Goal: Task Accomplishment & Management: Manage account settings

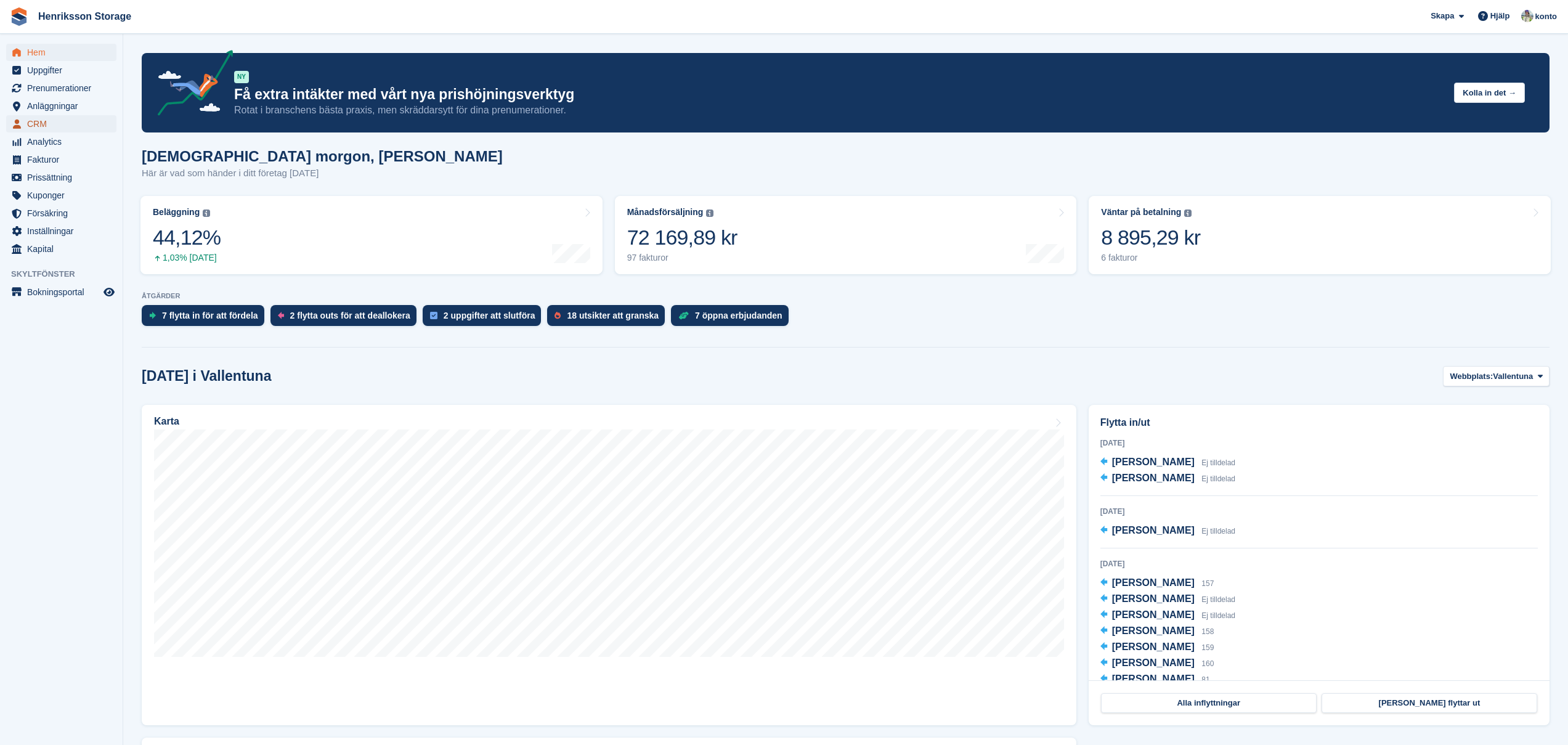
click at [60, 127] on span "CRM" at bounding box center [63, 123] width 74 height 17
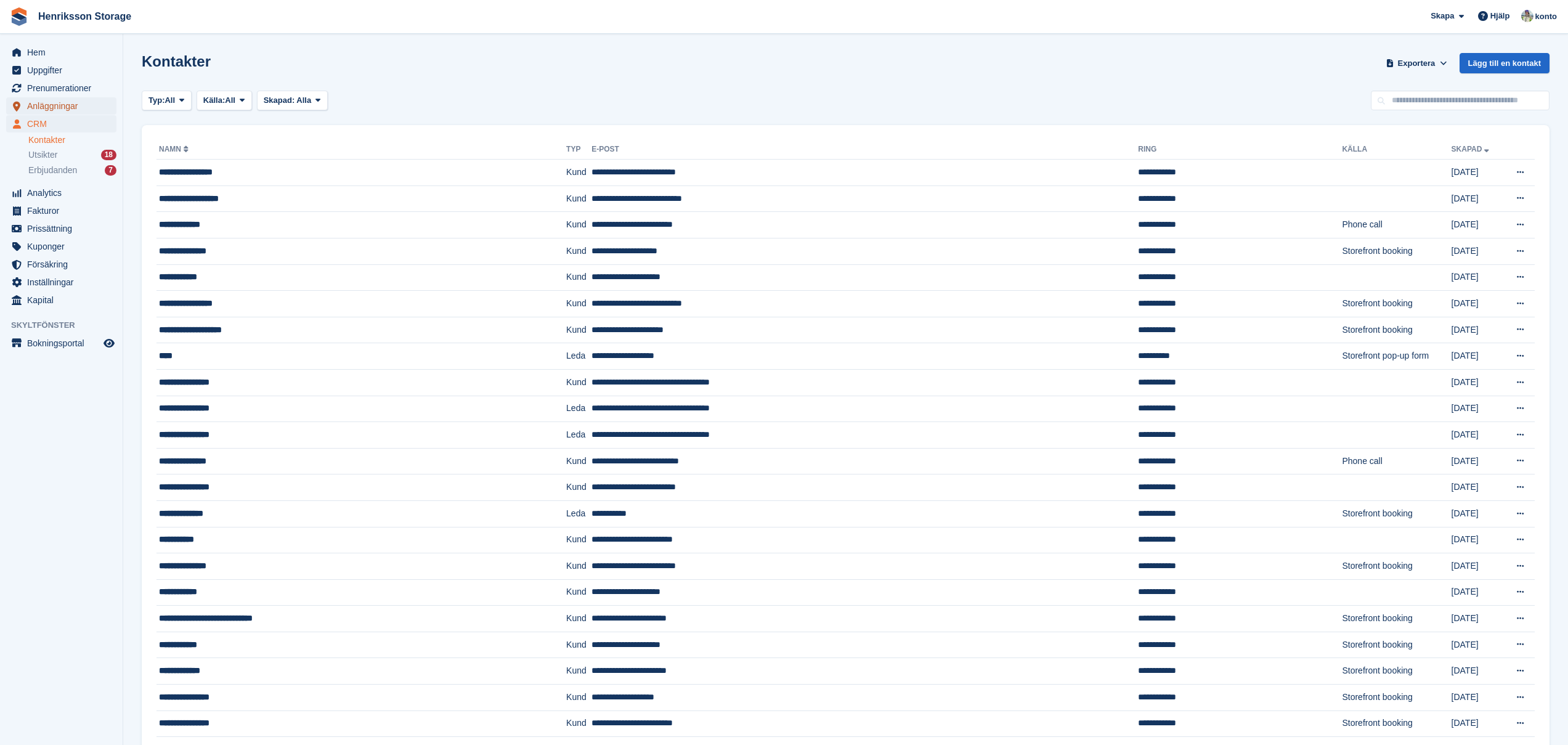
click at [74, 110] on span "Anläggningar" at bounding box center [63, 106] width 74 height 17
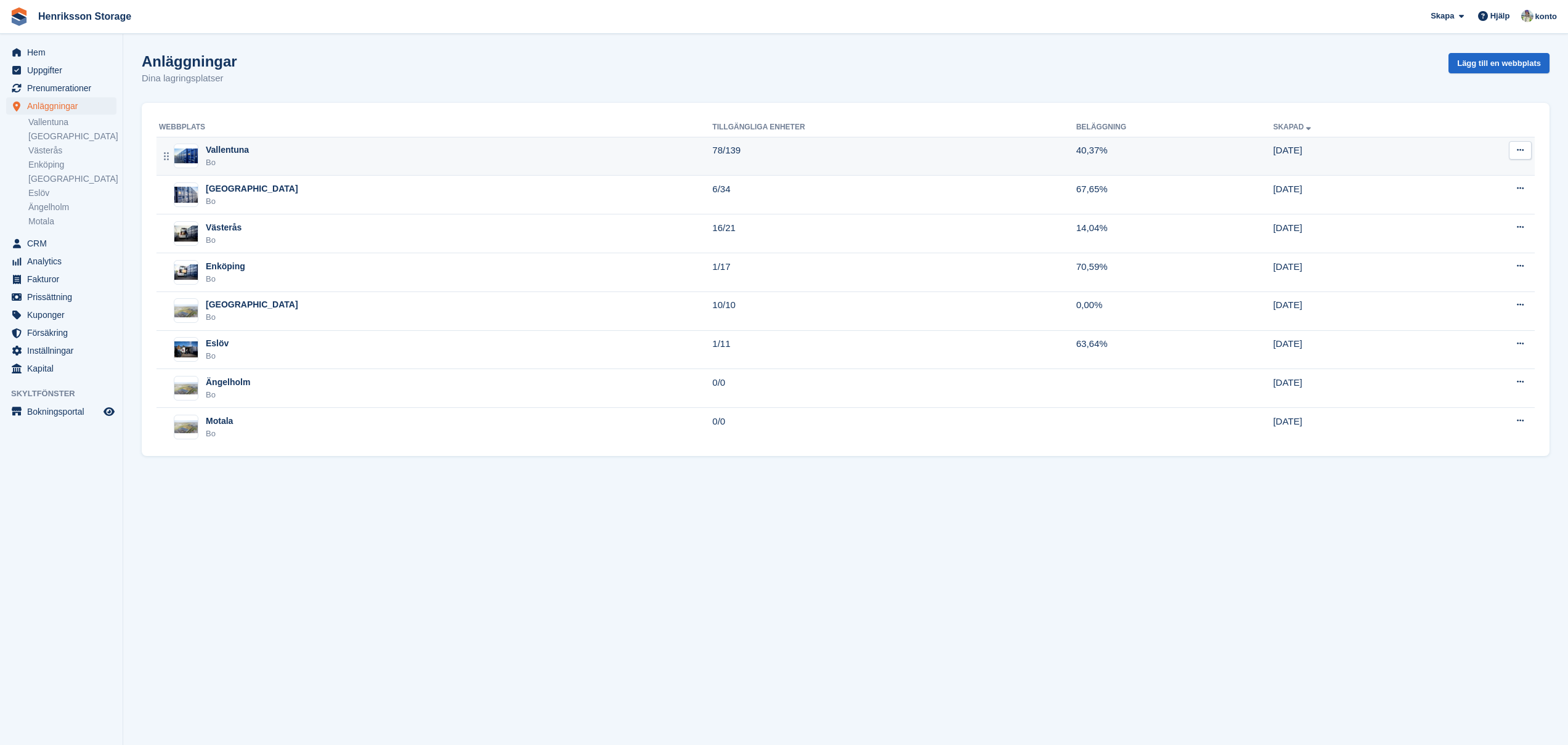
click at [234, 152] on div "Vallentuna" at bounding box center [228, 149] width 43 height 13
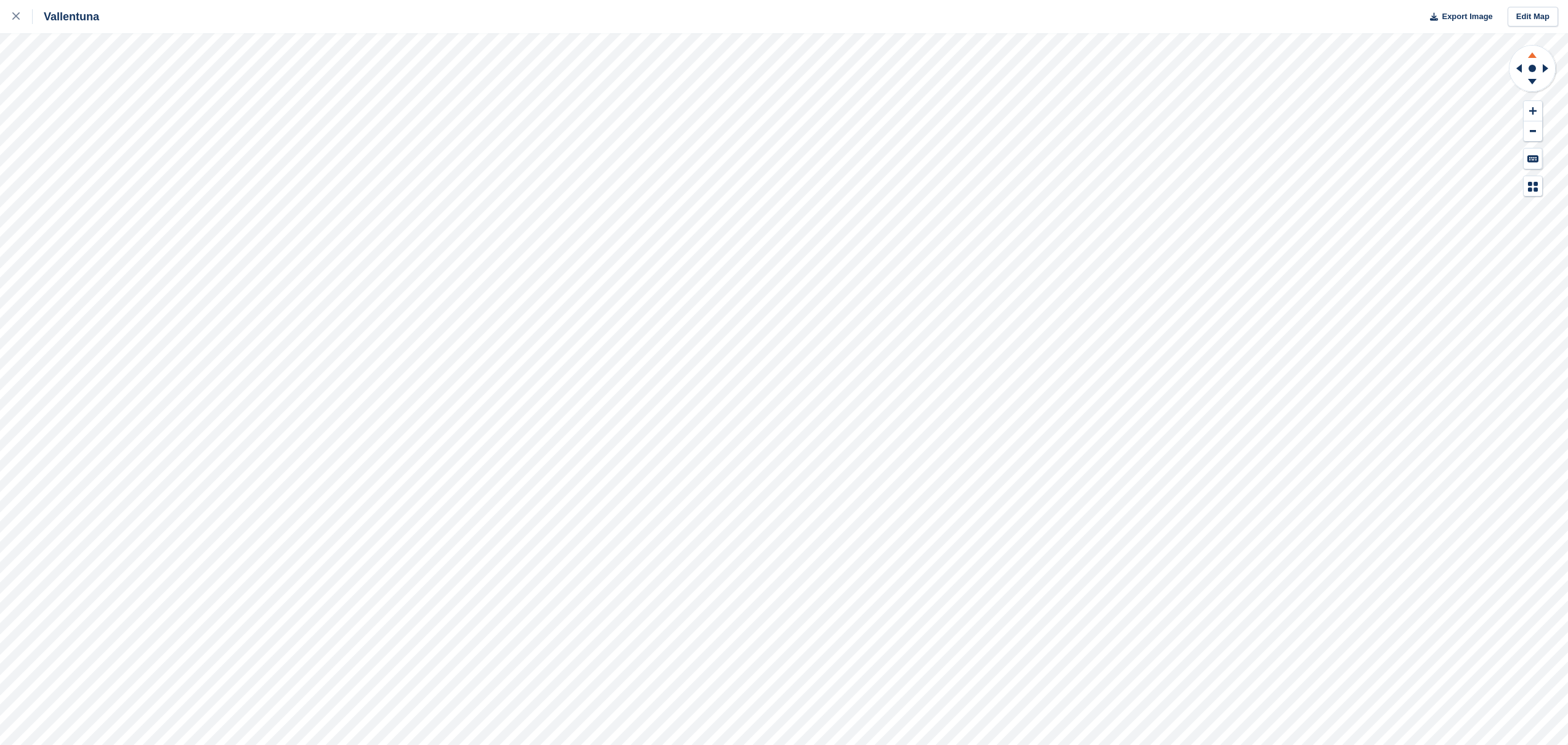
click at [1531, 55] on icon at bounding box center [1532, 55] width 9 height 6
click at [1535, 82] on icon at bounding box center [1532, 84] width 32 height 16
click at [12, 14] on icon at bounding box center [15, 15] width 7 height 7
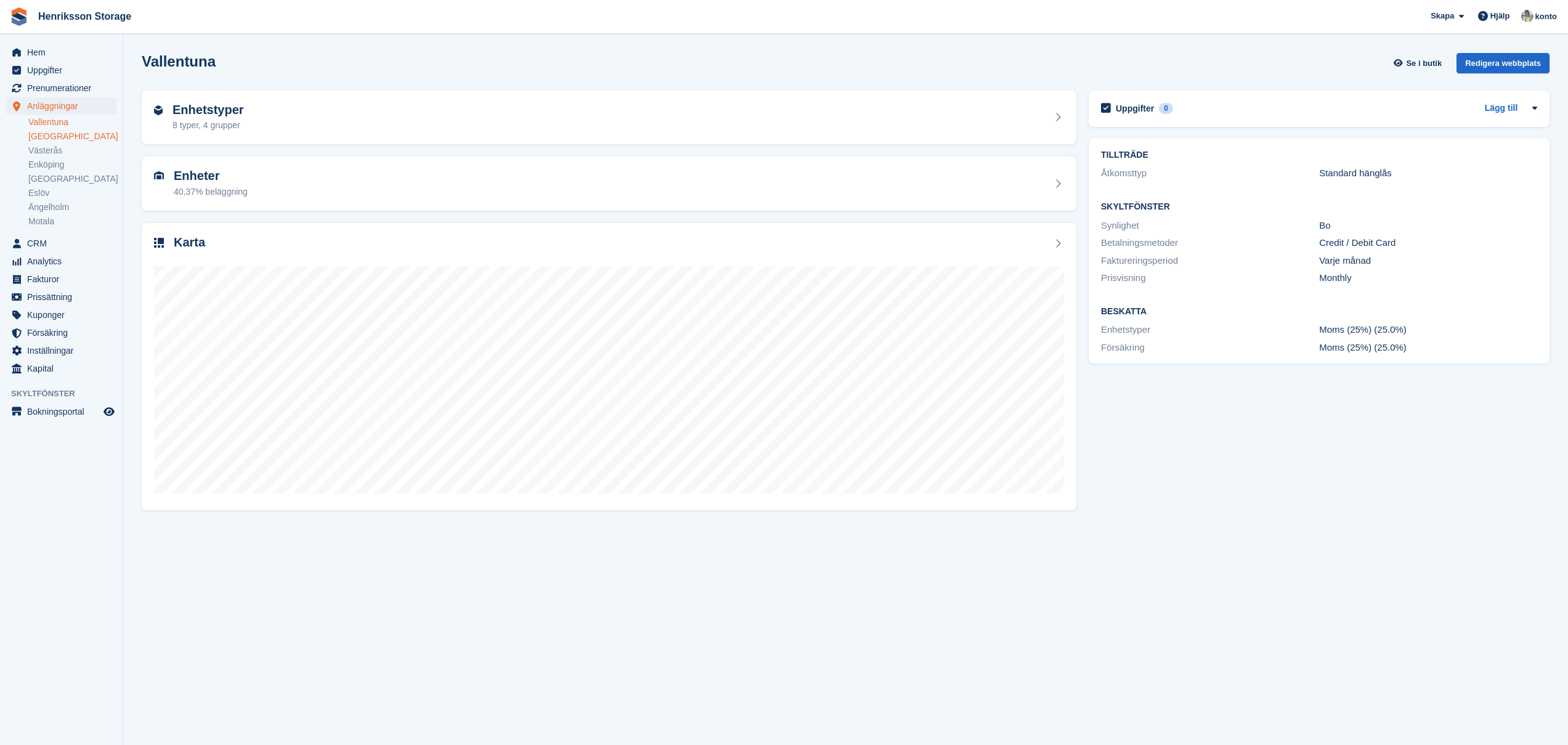
click at [42, 135] on link "[GEOGRAPHIC_DATA]" at bounding box center [72, 136] width 88 height 12
click at [53, 153] on link "Västerås" at bounding box center [72, 151] width 88 height 12
click at [53, 165] on link "Enköping" at bounding box center [72, 165] width 88 height 12
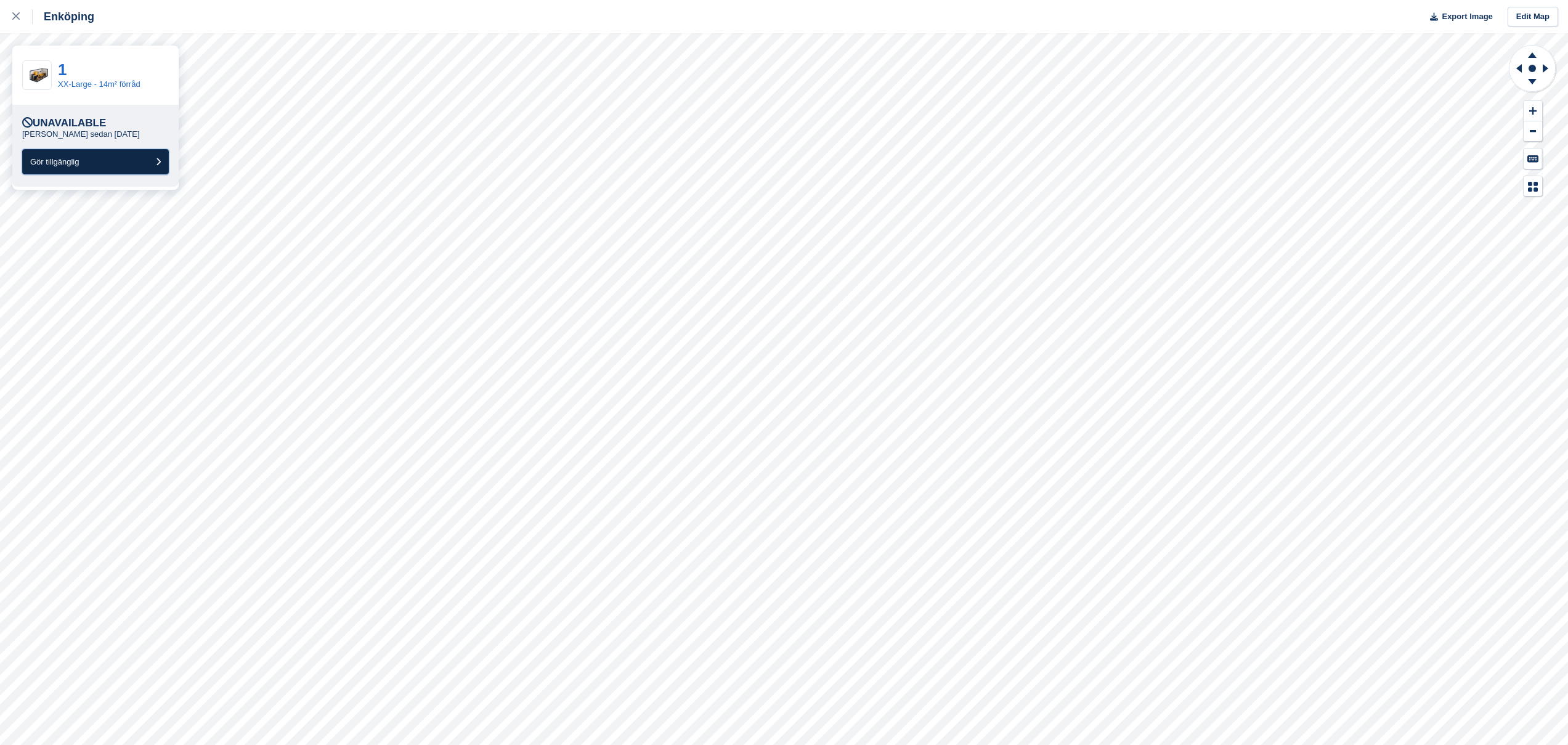
click at [82, 167] on button "Gör tillgänglig" at bounding box center [95, 162] width 147 height 26
click at [1517, 11] on link "Edit Map" at bounding box center [1532, 17] width 50 height 21
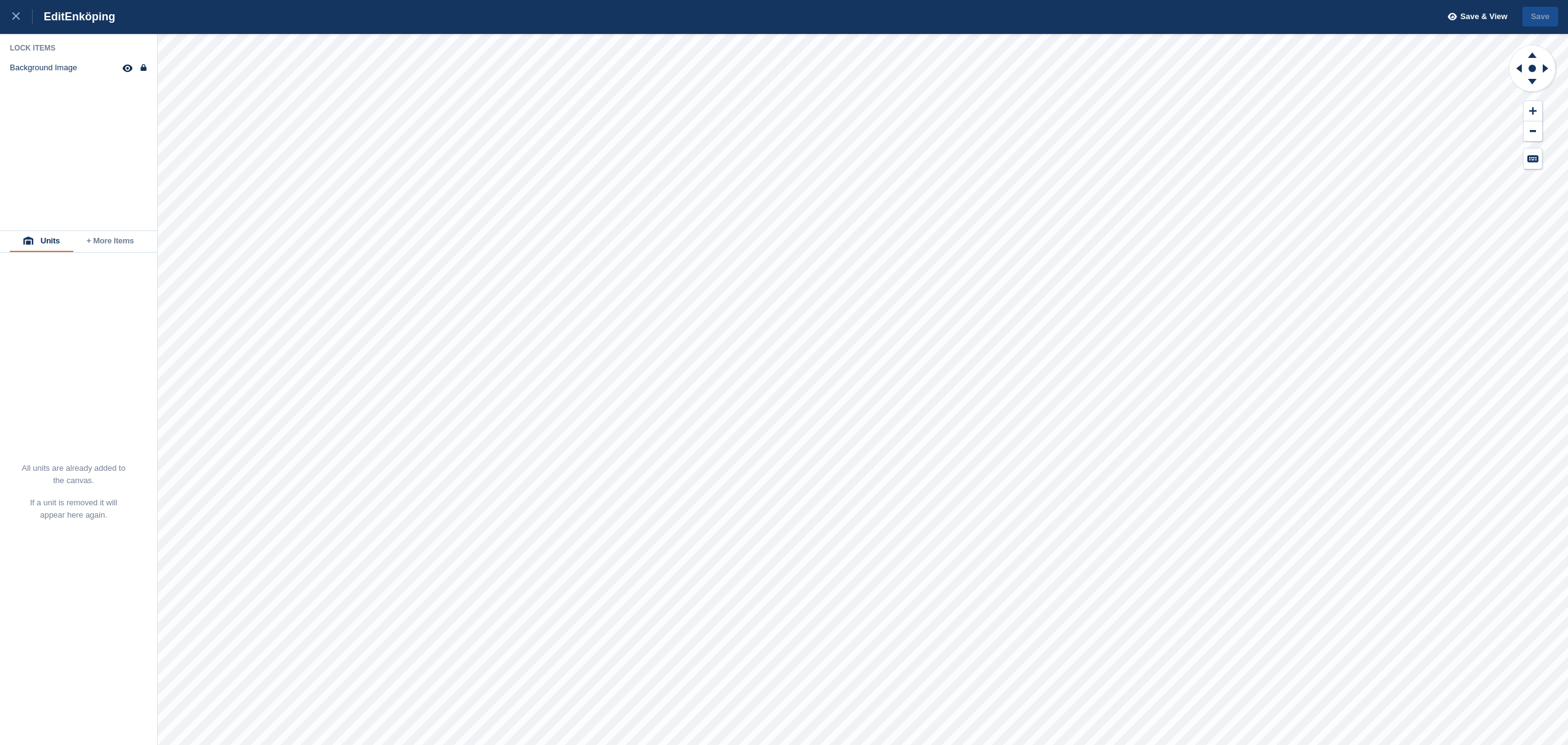
click at [110, 240] on button "+ More Items" at bounding box center [110, 241] width 74 height 21
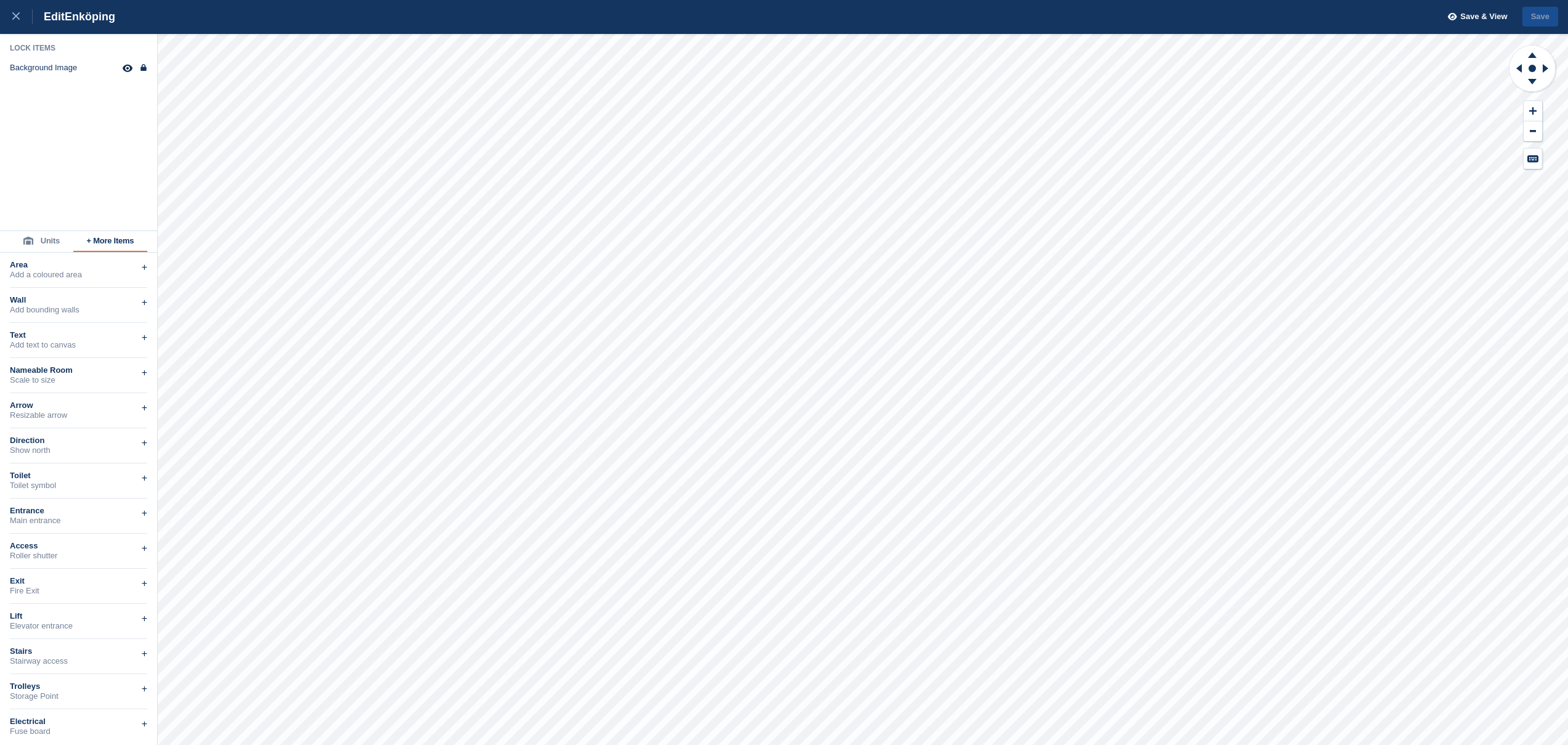
click at [40, 240] on button "Units" at bounding box center [41, 241] width 63 height 21
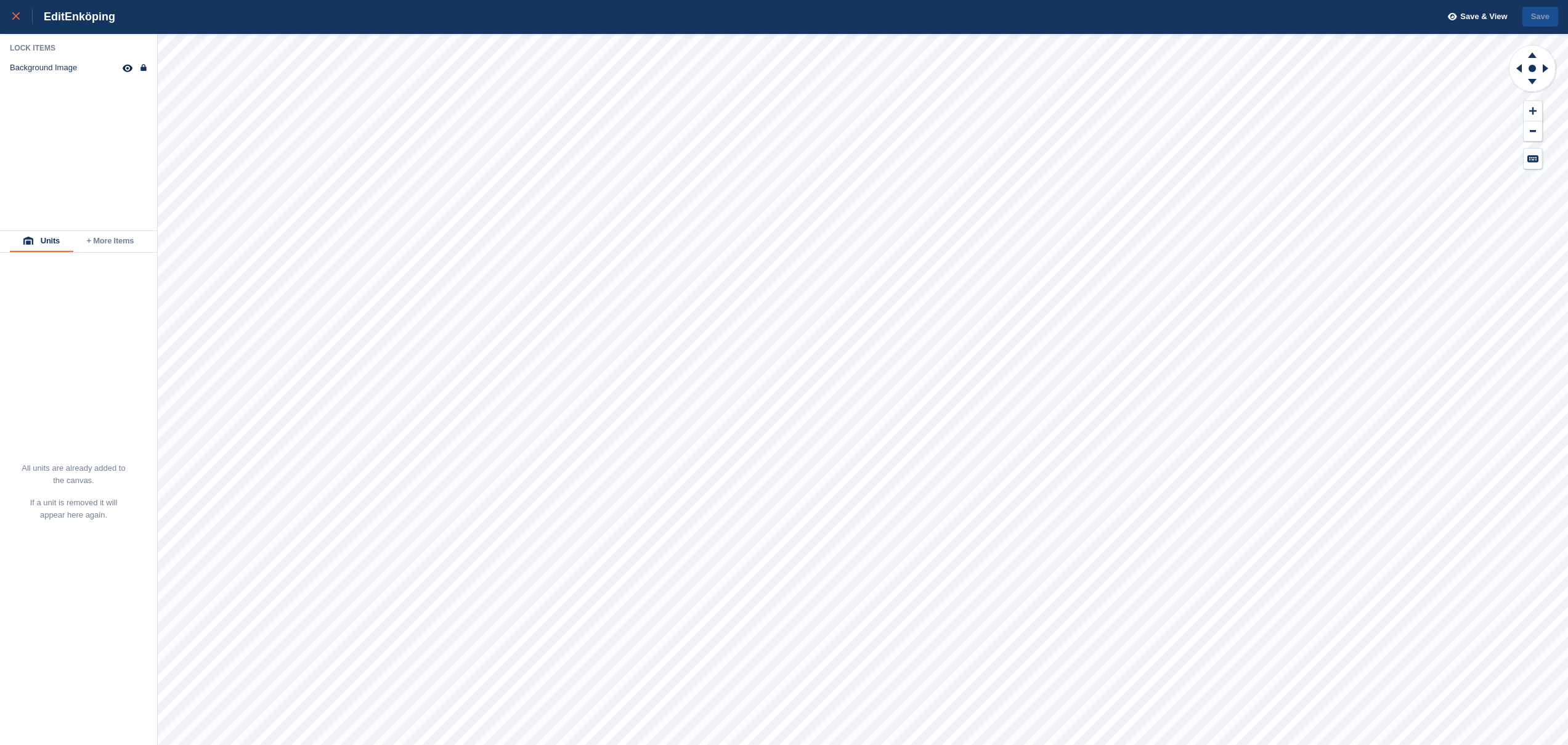
click at [12, 14] on icon at bounding box center [15, 15] width 7 height 7
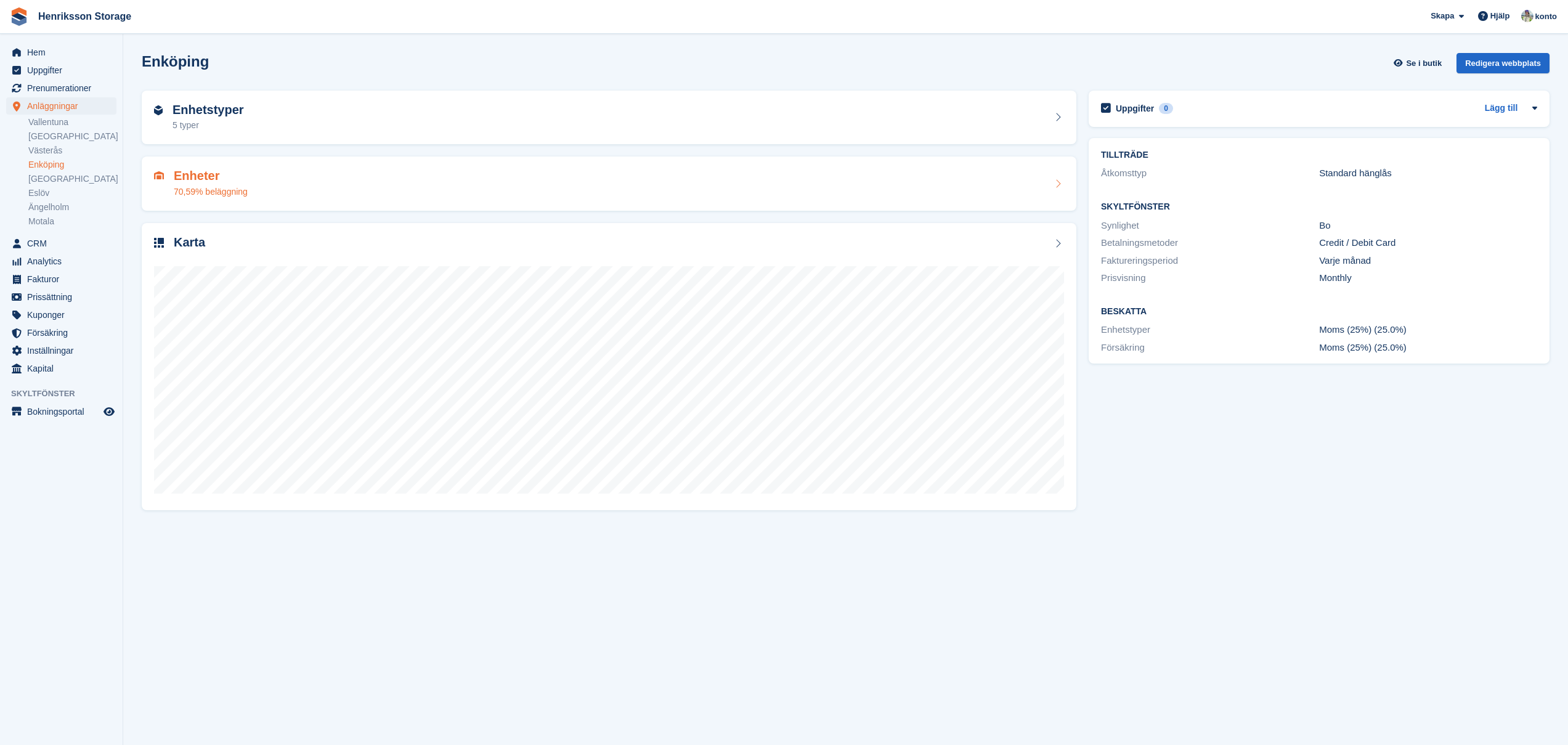
click at [293, 182] on div "Enheter 70,59% beläggning" at bounding box center [609, 184] width 910 height 30
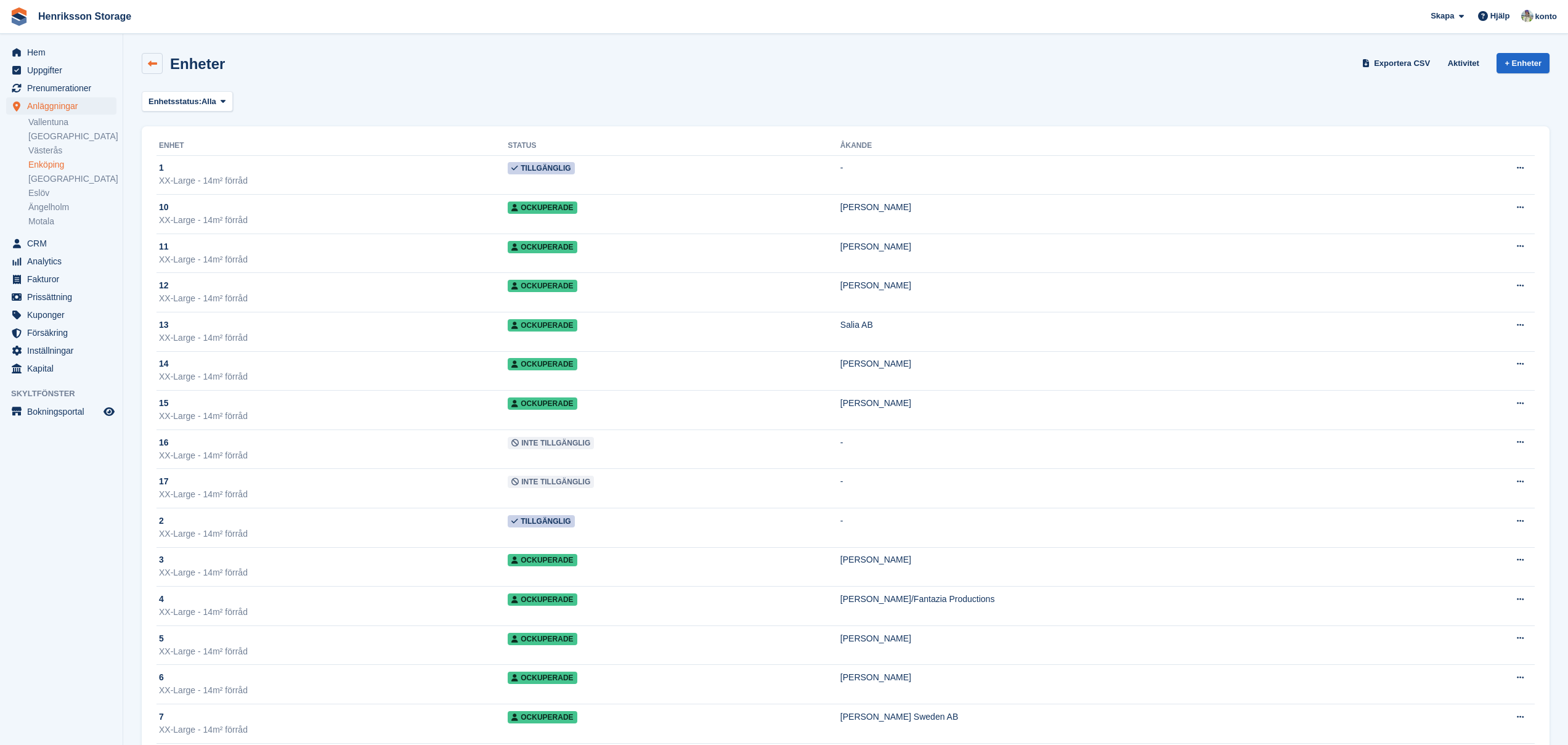
click at [155, 57] on link at bounding box center [152, 63] width 21 height 21
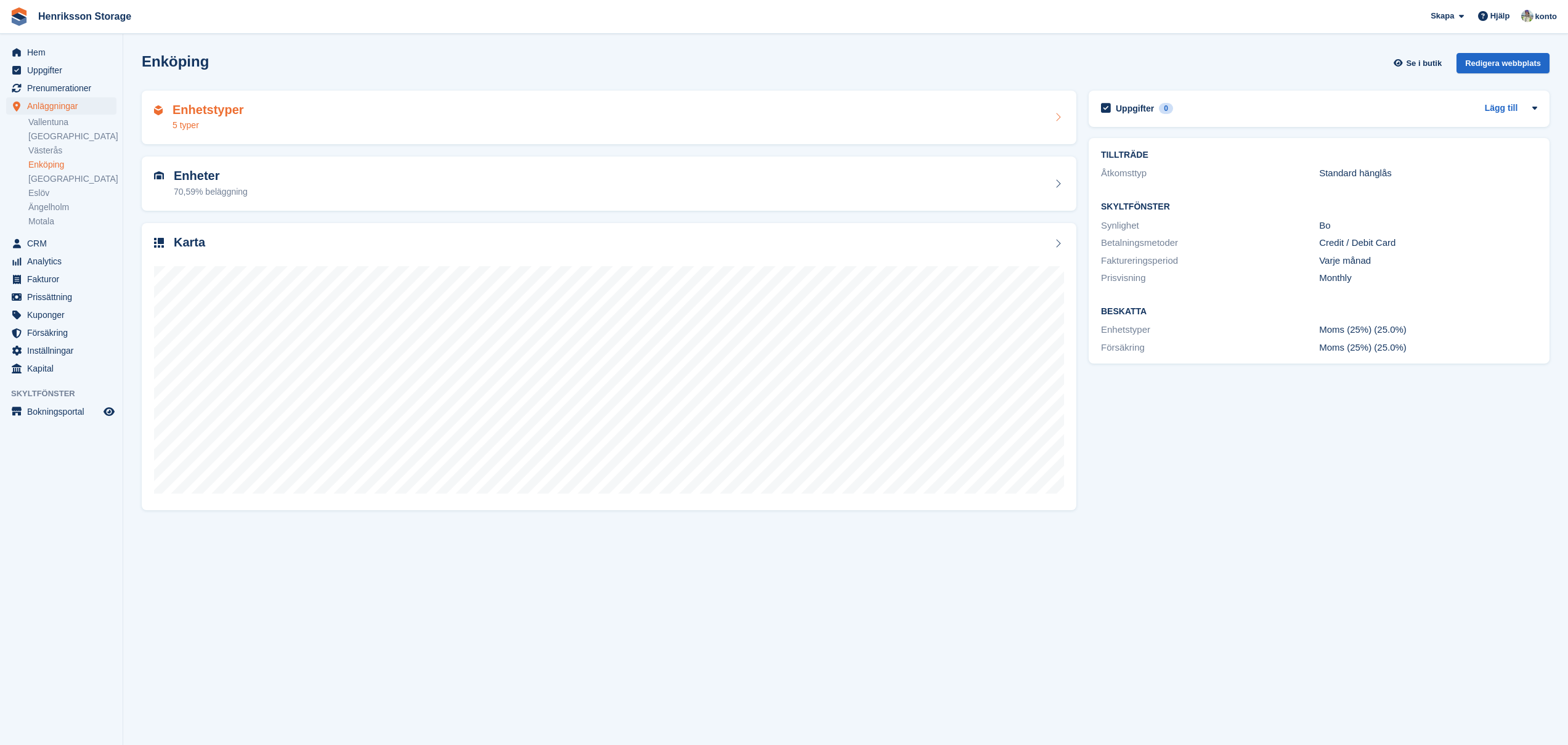
click at [370, 101] on div "Enhetstyper 5 typer" at bounding box center [609, 117] width 934 height 54
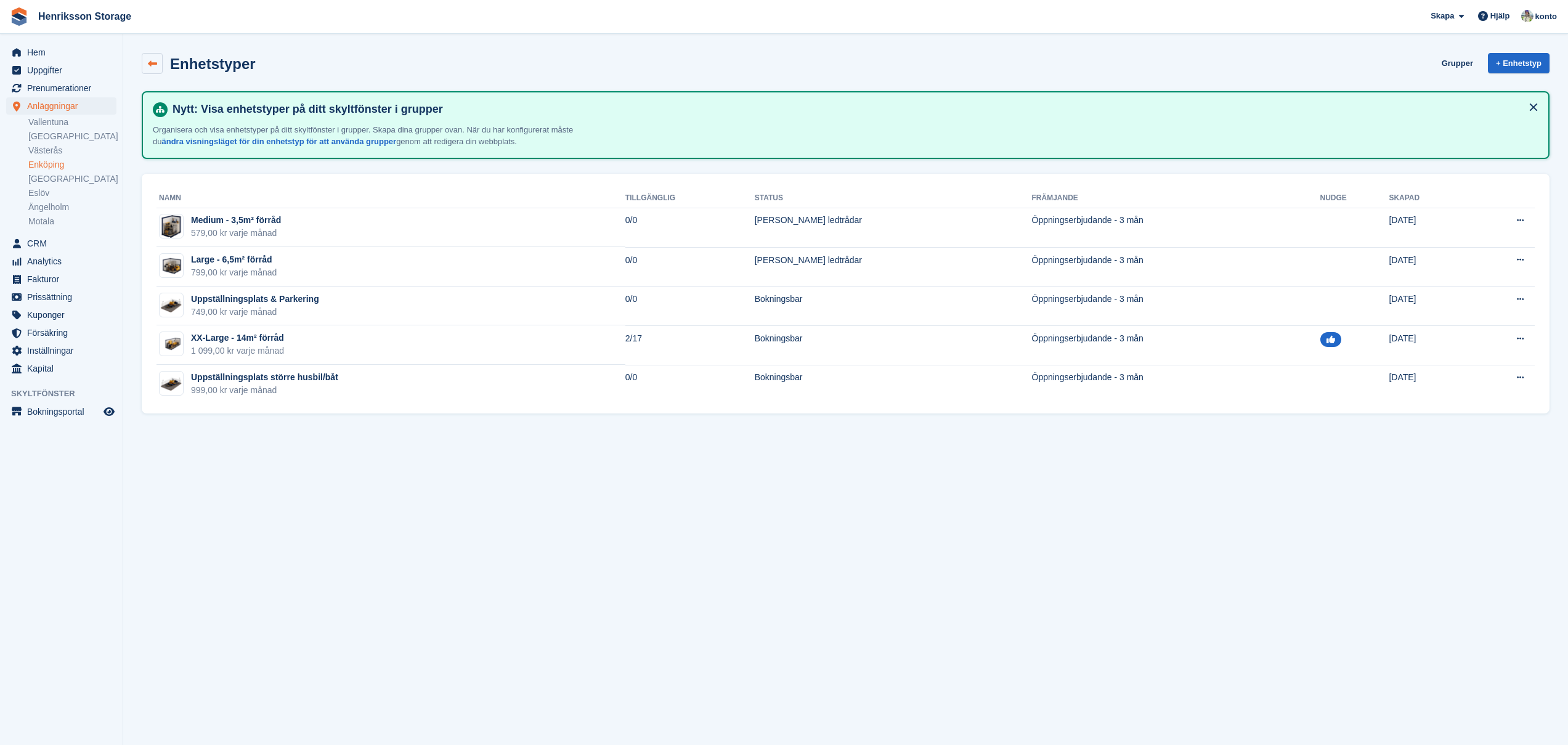
click at [153, 60] on icon at bounding box center [152, 63] width 9 height 9
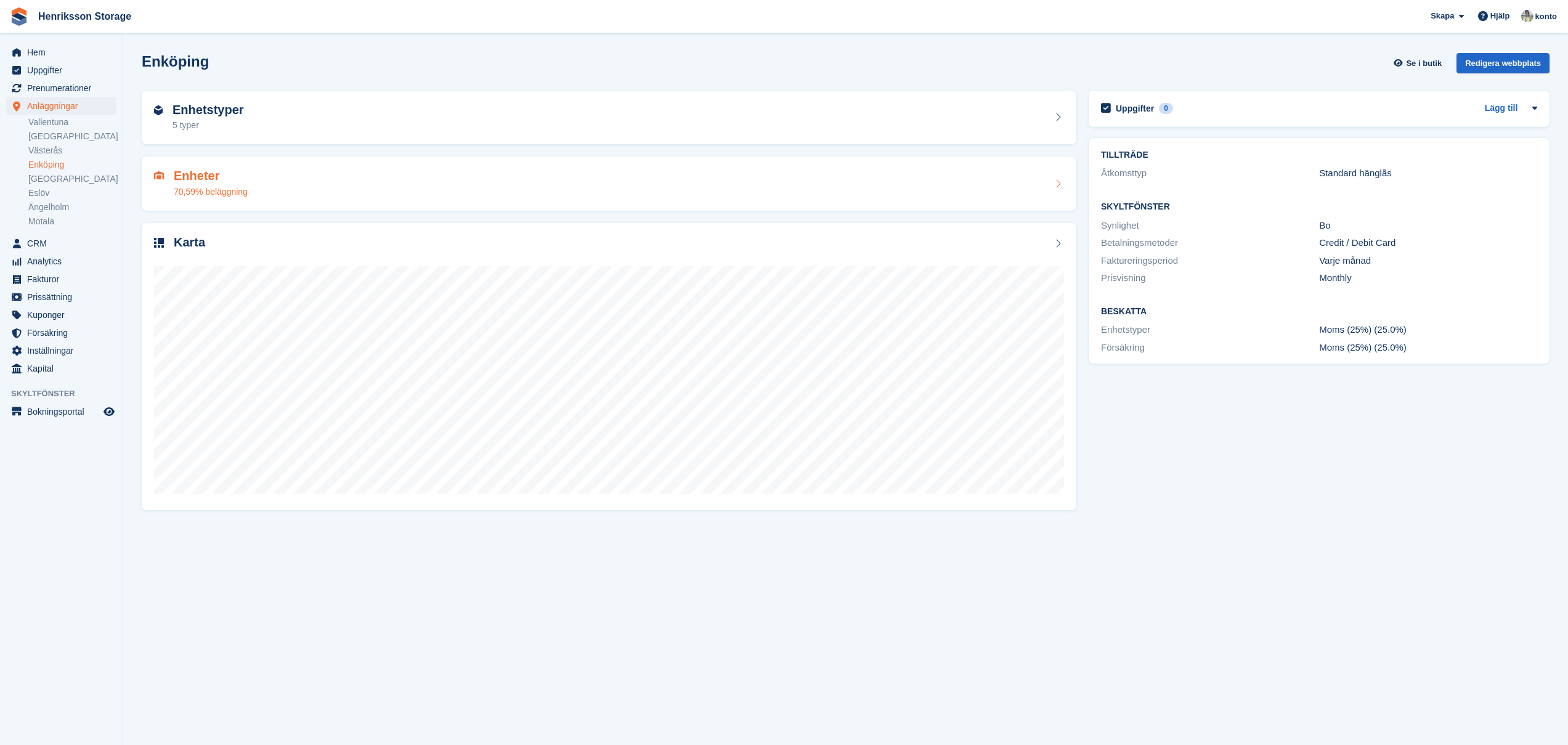
click at [227, 183] on div "Enheter 70,59% beläggning" at bounding box center [210, 184] width 74 height 30
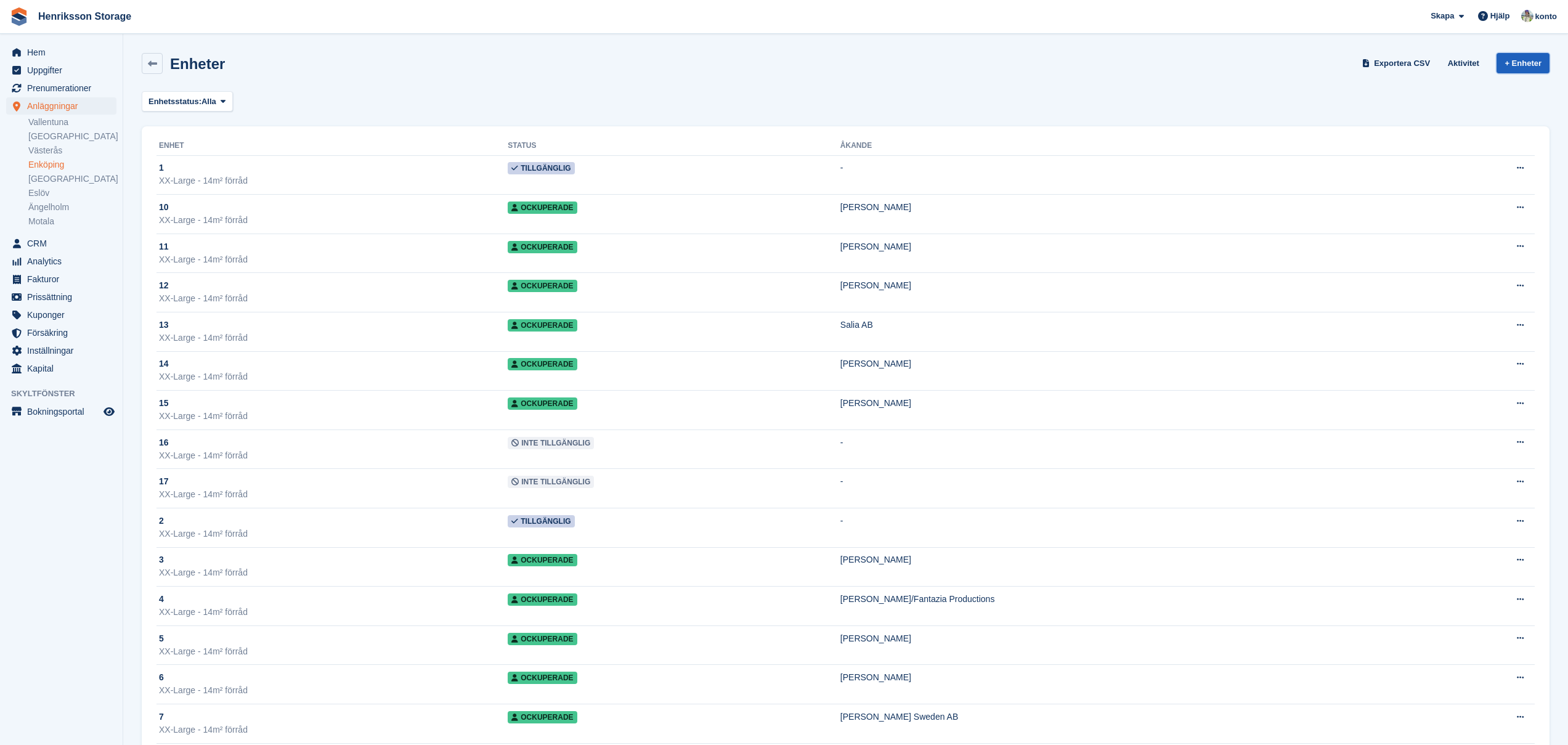
click at [1526, 60] on link "+ Enheter" at bounding box center [1524, 63] width 53 height 21
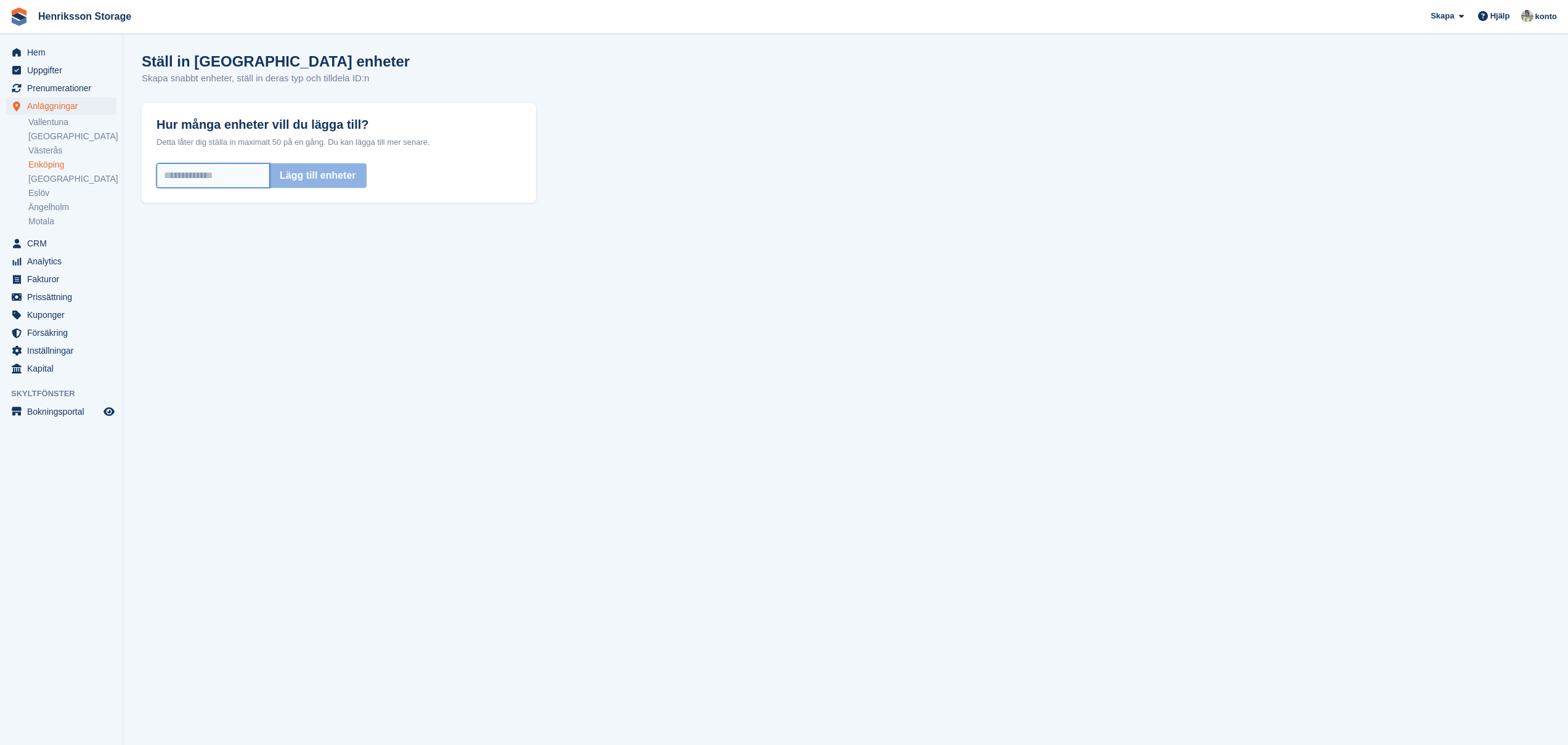
click at [216, 178] on input "Hur många enheter vill du lägga till?" at bounding box center [213, 175] width 113 height 25
type input "*"
click at [347, 170] on button "Lägg till enheter" at bounding box center [318, 175] width 98 height 25
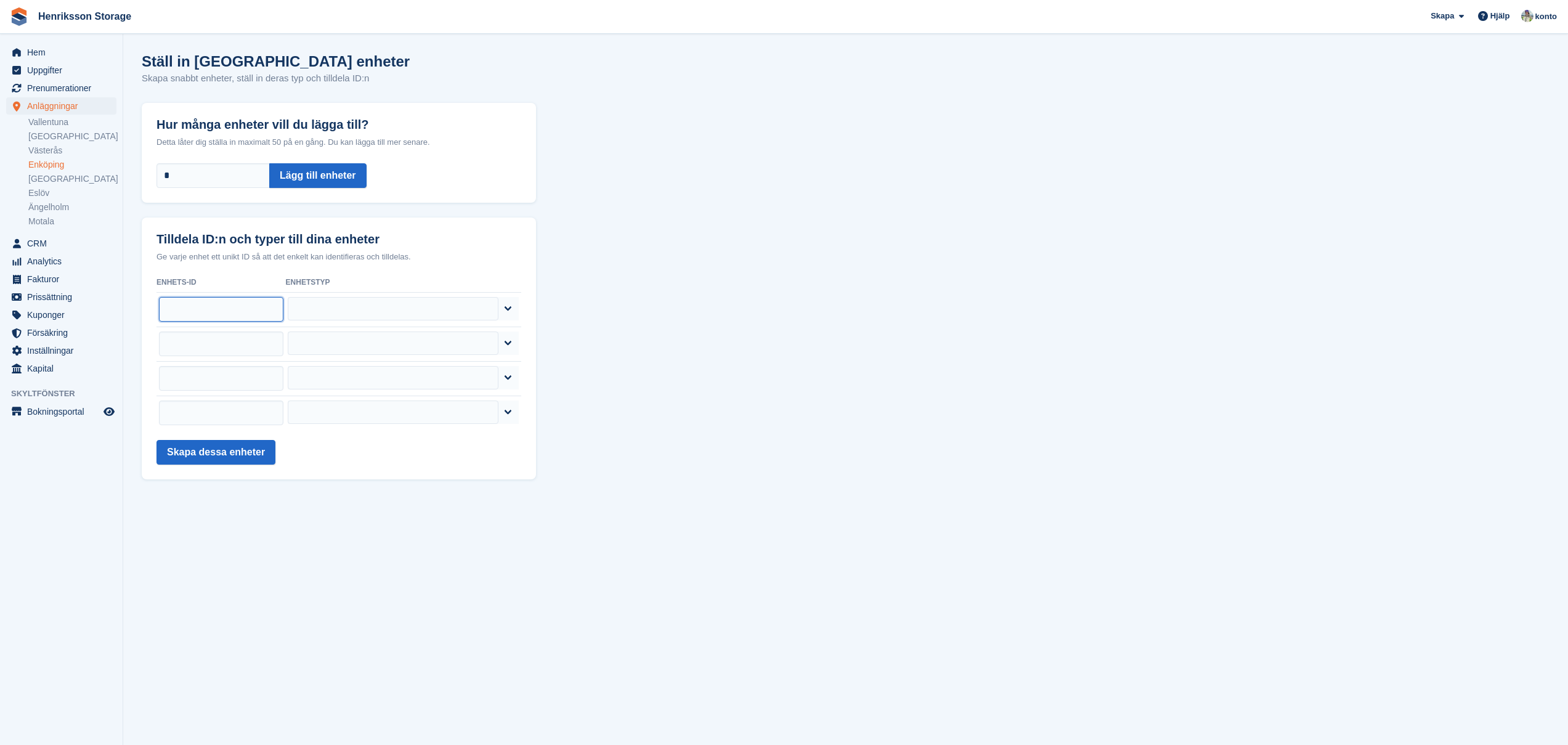
click at [264, 306] on input "text" at bounding box center [221, 309] width 124 height 25
click at [53, 165] on link "Enköping" at bounding box center [72, 165] width 88 height 12
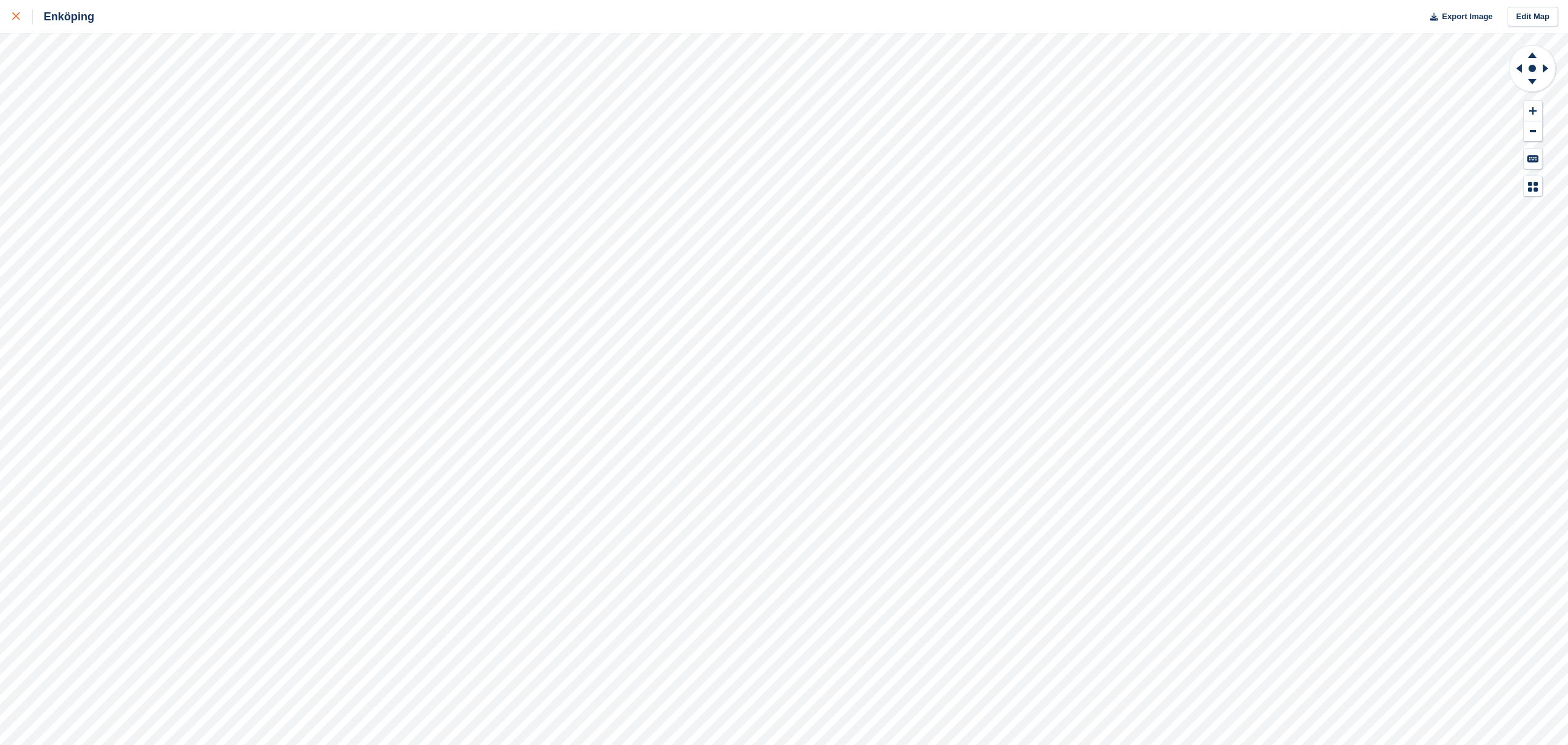
click at [8, 16] on link at bounding box center [16, 17] width 33 height 34
